Goal: Task Accomplishment & Management: Manage account settings

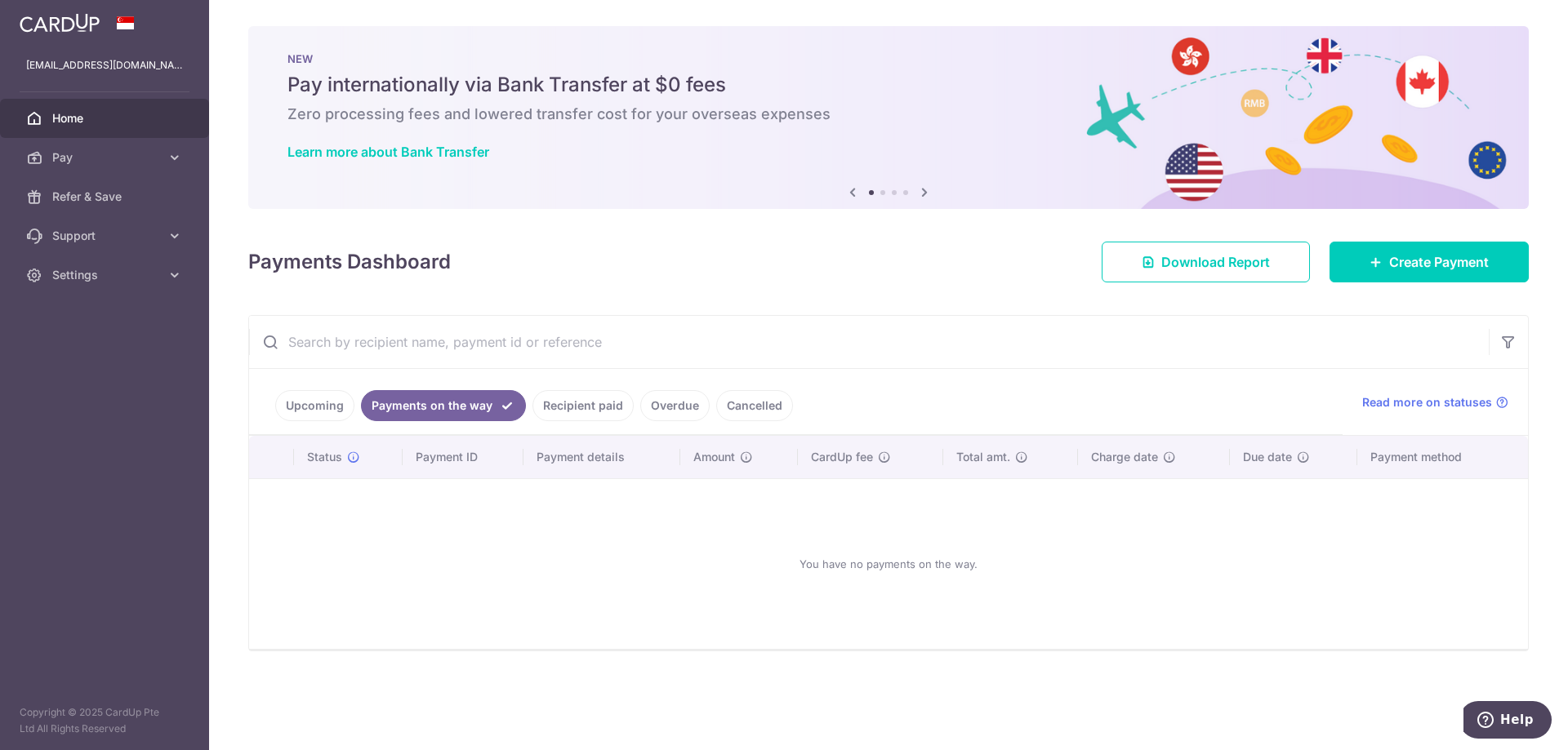
click at [606, 398] on link "Recipient paid" at bounding box center [583, 406] width 101 height 31
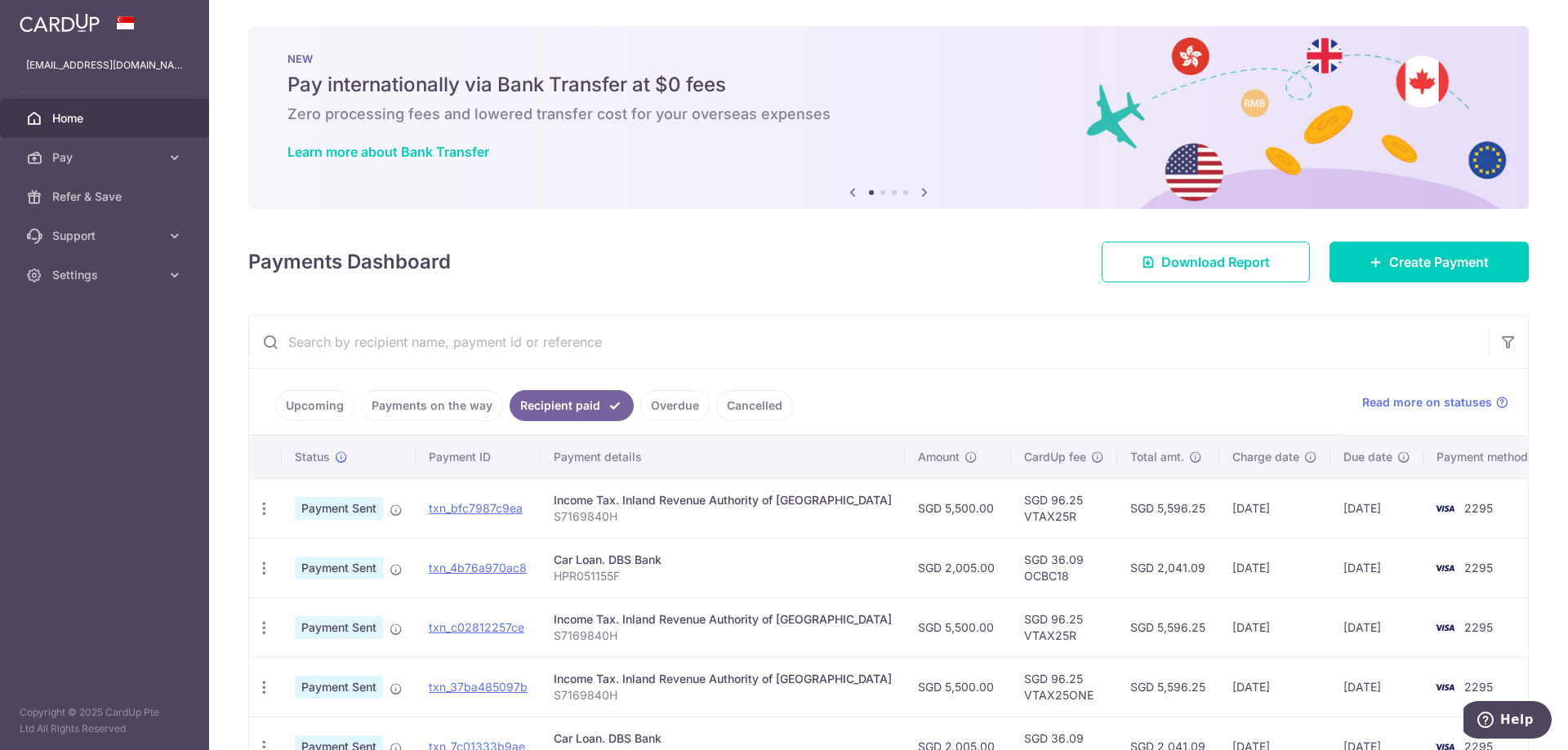
click at [469, 404] on link "Payments on the way" at bounding box center [431, 406] width 142 height 31
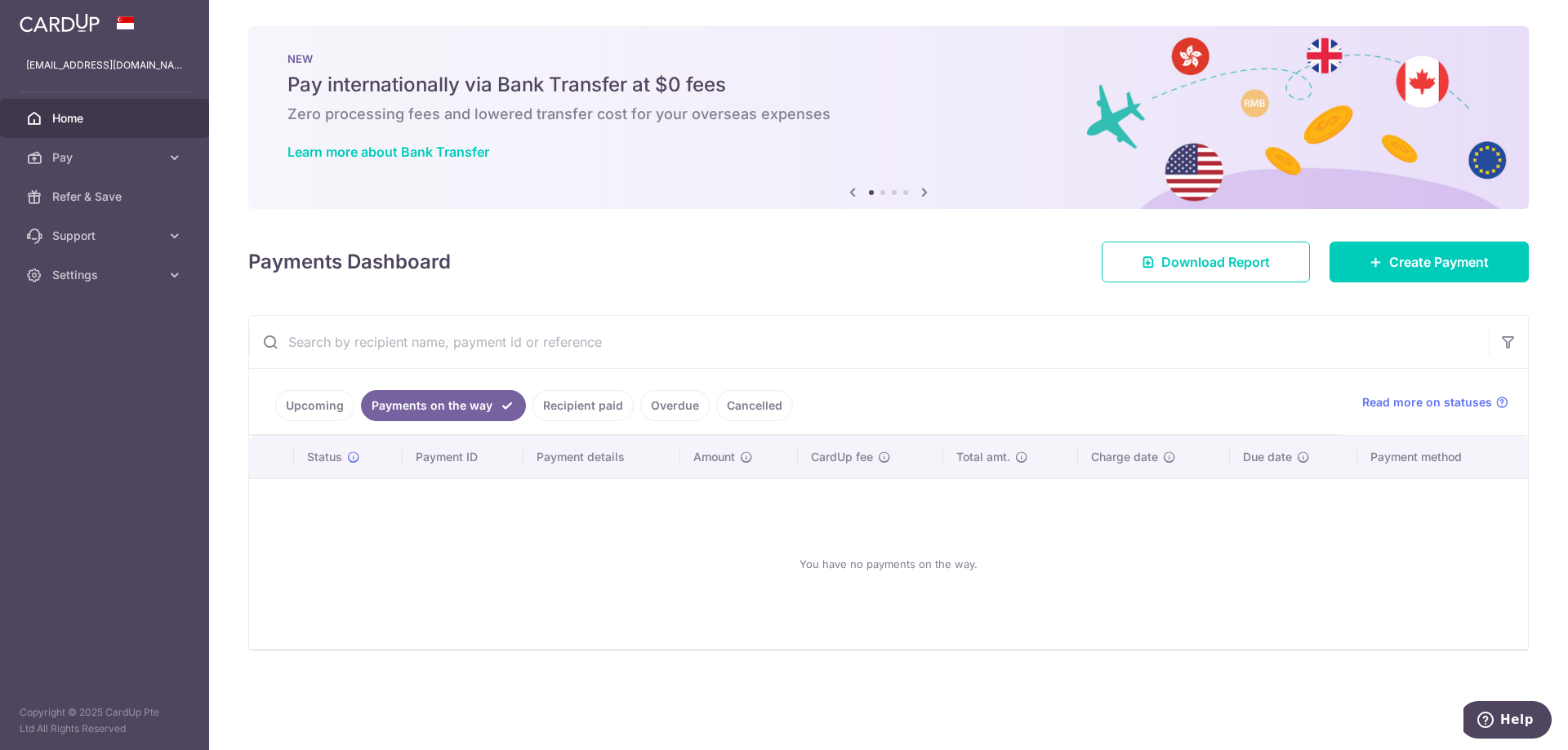
click at [326, 408] on link "Upcoming" at bounding box center [315, 406] width 79 height 31
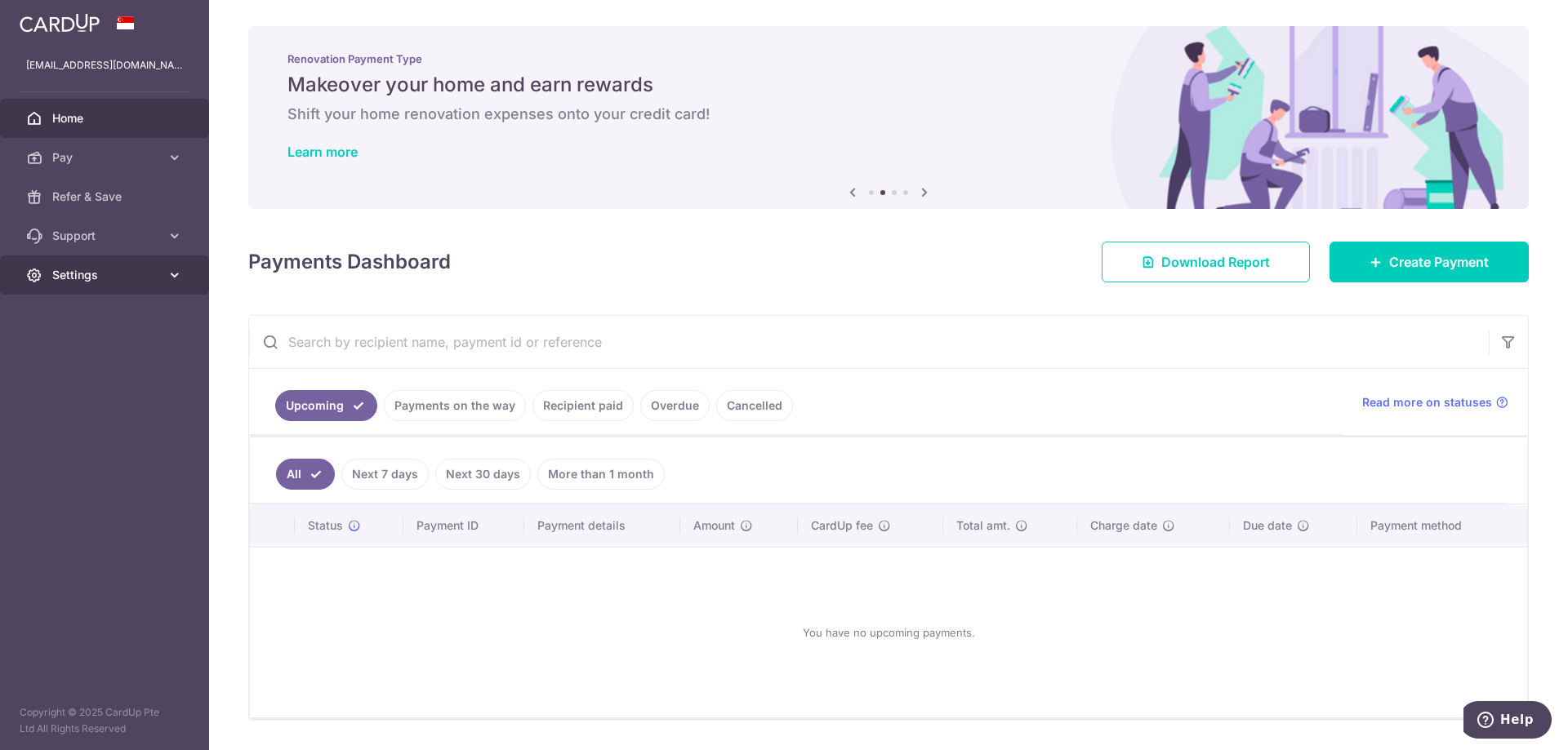
click at [86, 275] on span "Settings" at bounding box center [106, 274] width 108 height 16
click at [84, 347] on span "Logout" at bounding box center [106, 353] width 108 height 16
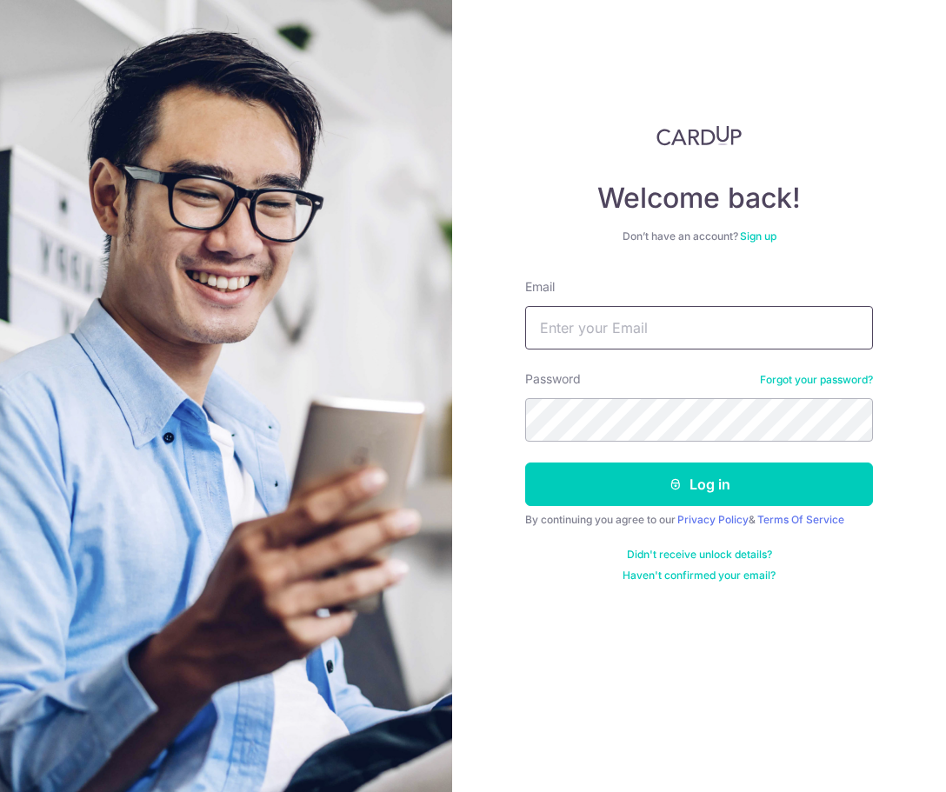
click at [593, 334] on input "Email" at bounding box center [699, 327] width 348 height 43
type input "[EMAIL_ADDRESS][DOMAIN_NAME]"
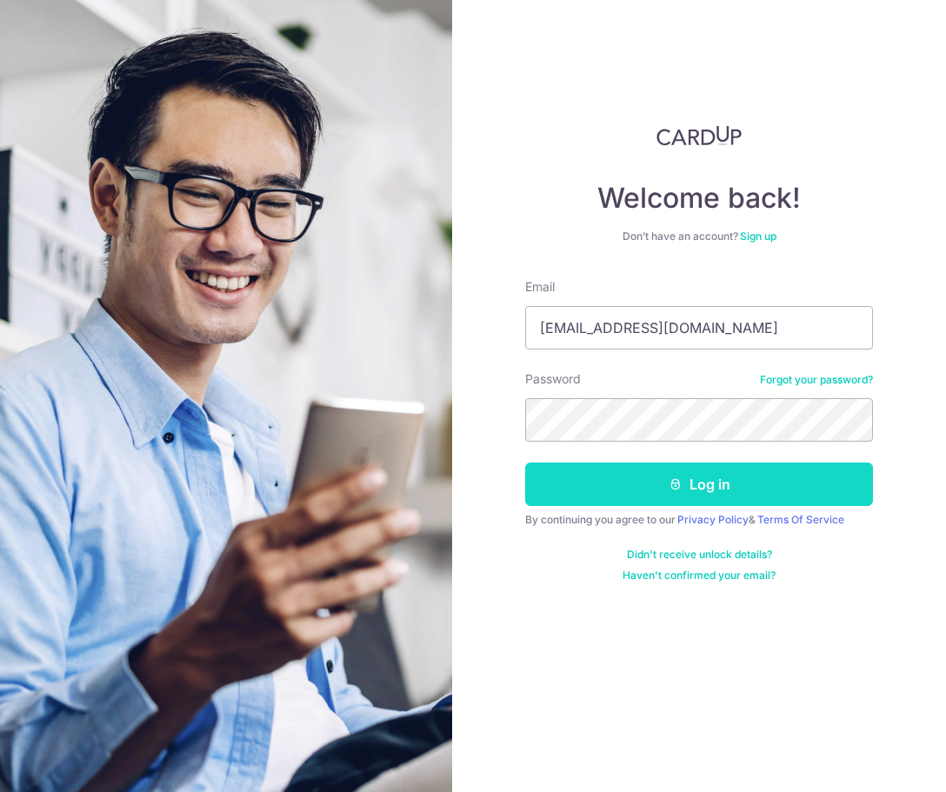
click at [550, 499] on button "Log in" at bounding box center [699, 484] width 348 height 43
